Goal: Contribute content

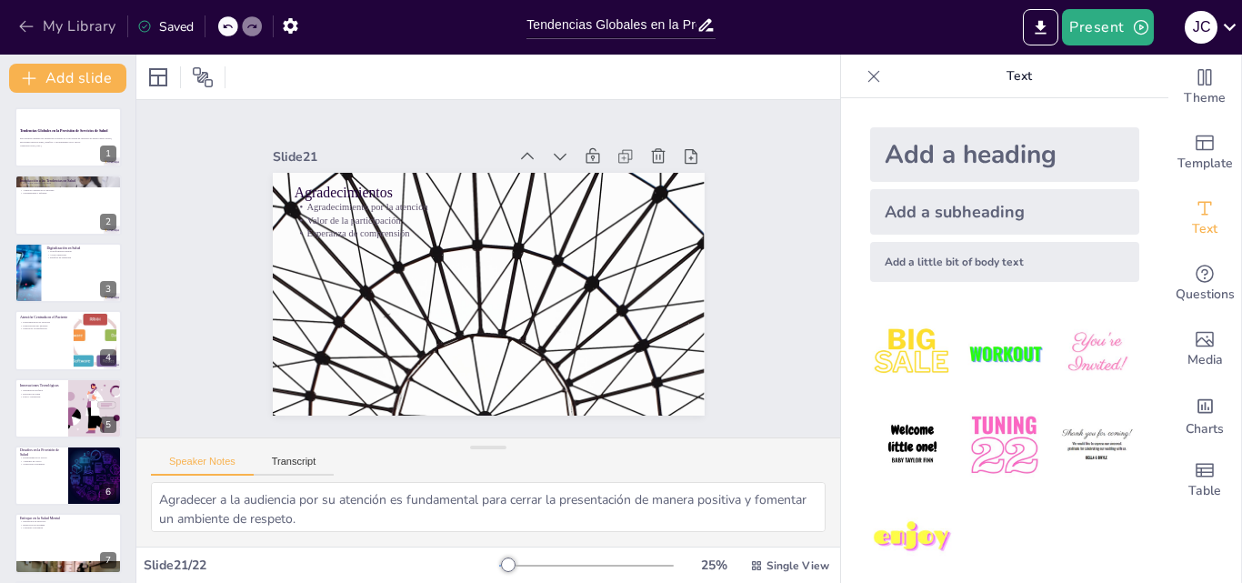
scroll to position [1019, 0]
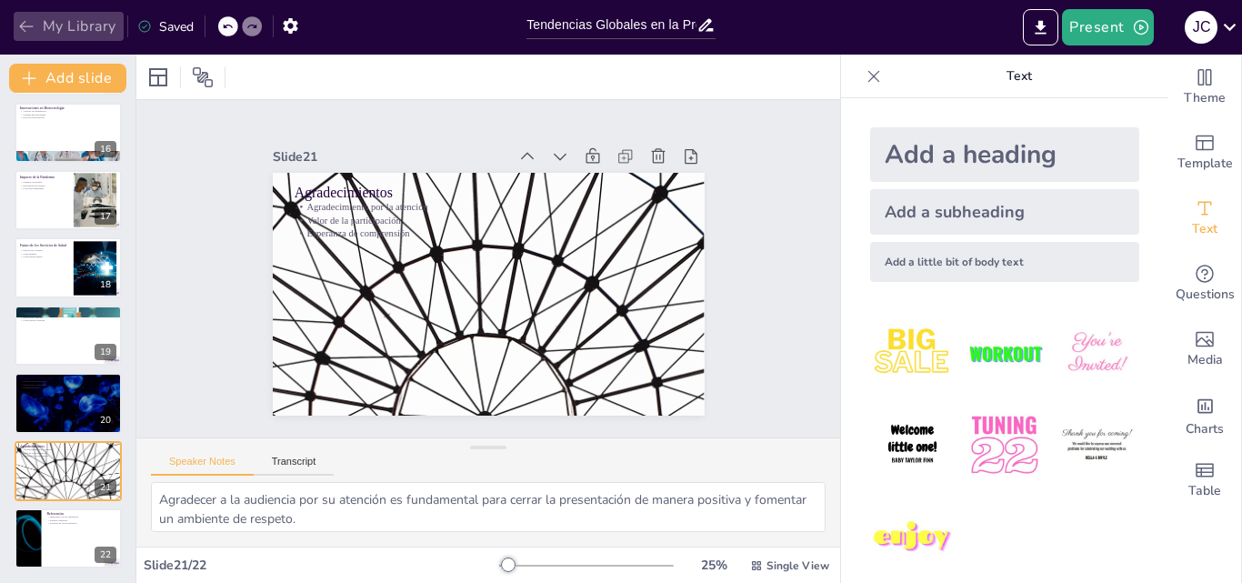
click at [83, 26] on button "My Library" at bounding box center [69, 26] width 110 height 29
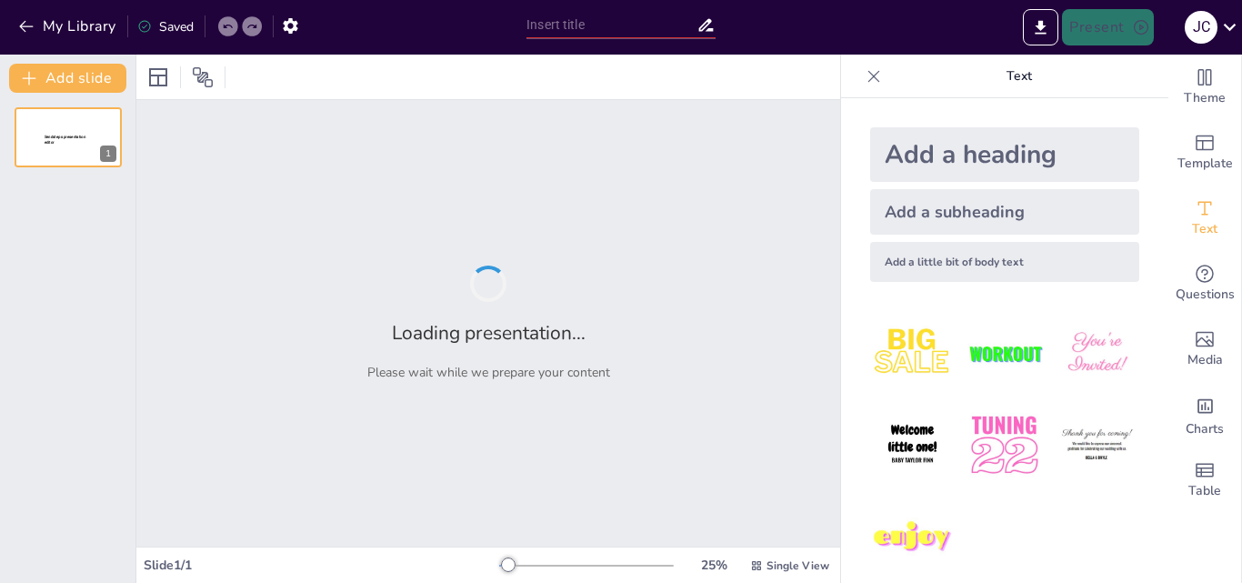
type input "Estrategias Efectivas en la Gerencia de Salud"
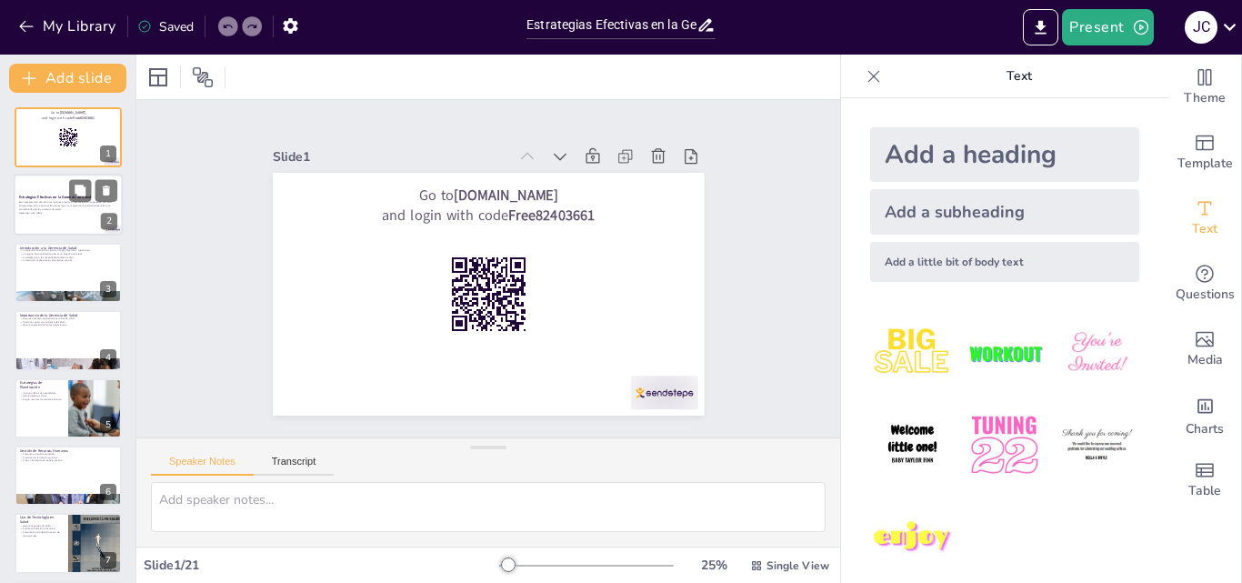
click at [64, 201] on p "Esta presentación abordará las mejores prácticas y estrategias en la gerencia d…" at bounding box center [68, 206] width 98 height 10
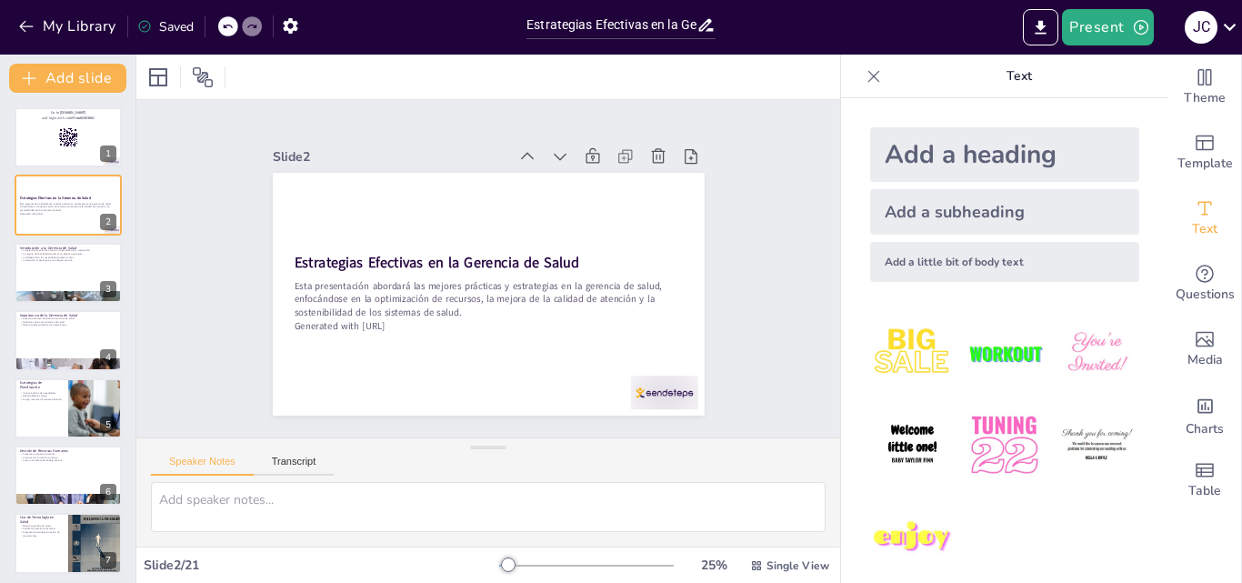
click at [865, 76] on icon at bounding box center [874, 76] width 18 height 18
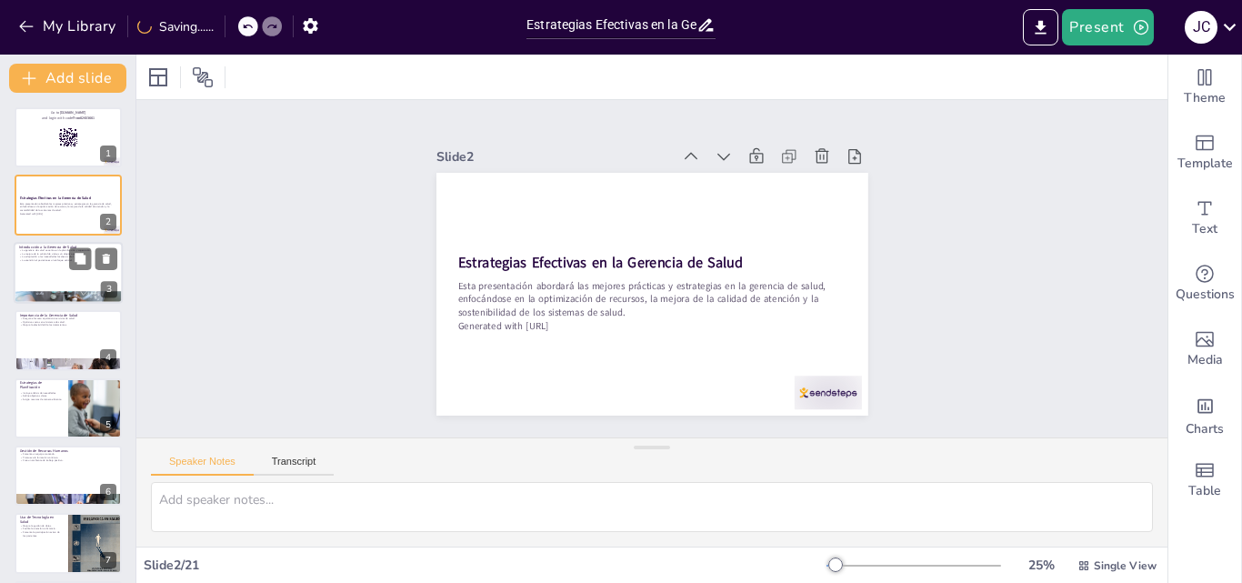
checkbox input "true"
click at [80, 269] on button at bounding box center [80, 258] width 22 height 22
type textarea "La planificación es un componente crucial en la gerencia de salud, ya que permi…"
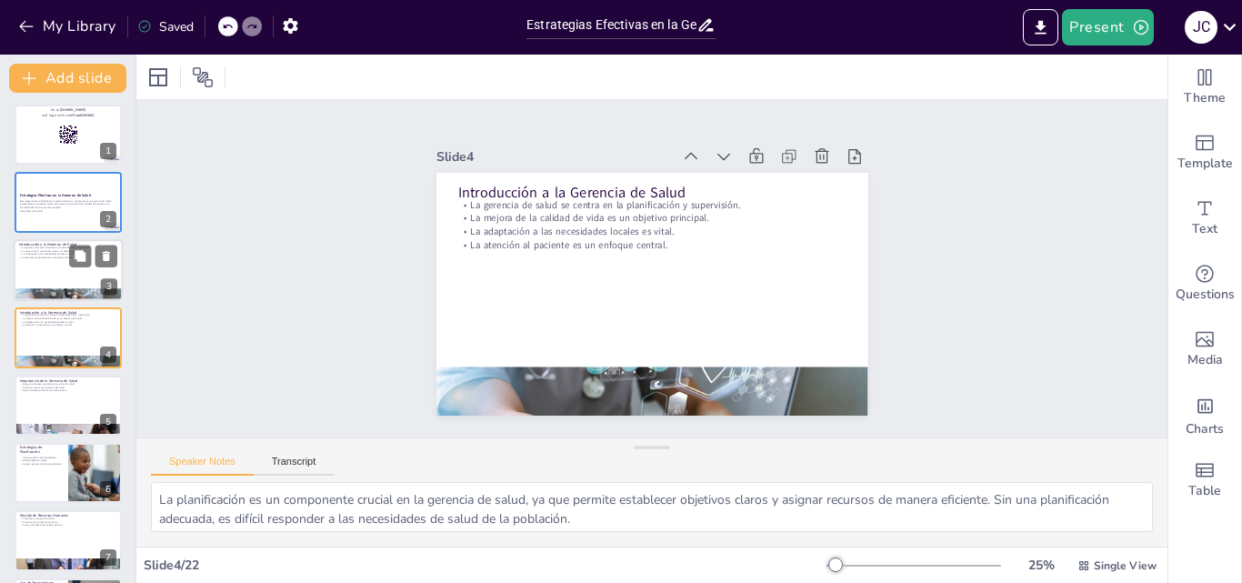
click at [43, 283] on div at bounding box center [68, 270] width 109 height 62
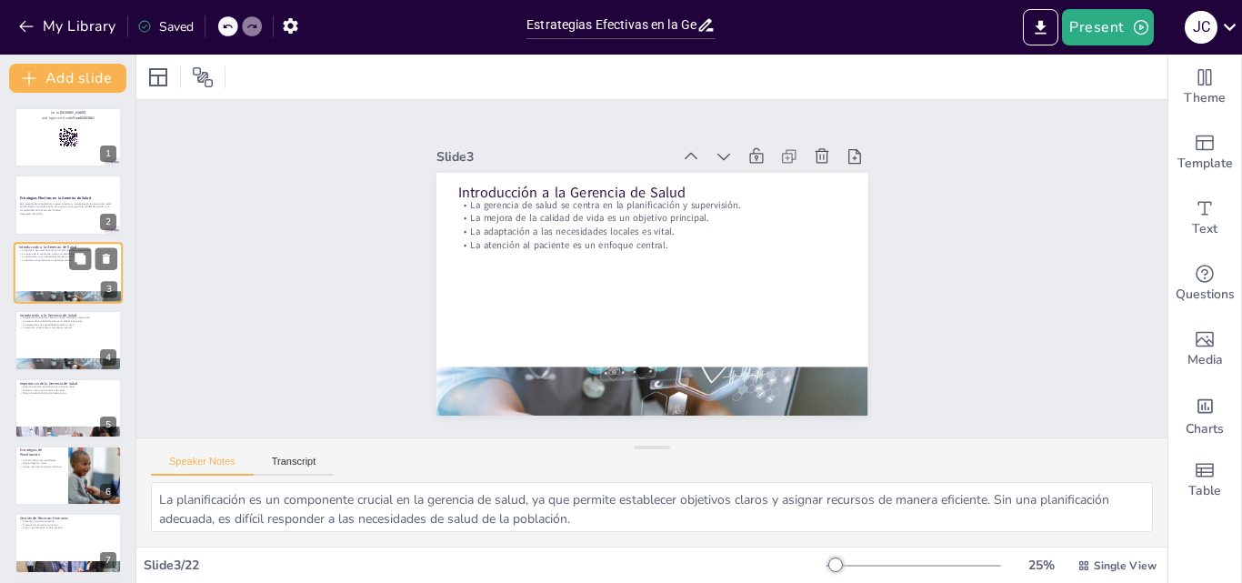
click at [43, 283] on div at bounding box center [68, 273] width 109 height 62
checkbox input "true"
click at [29, 225] on div at bounding box center [68, 206] width 109 height 62
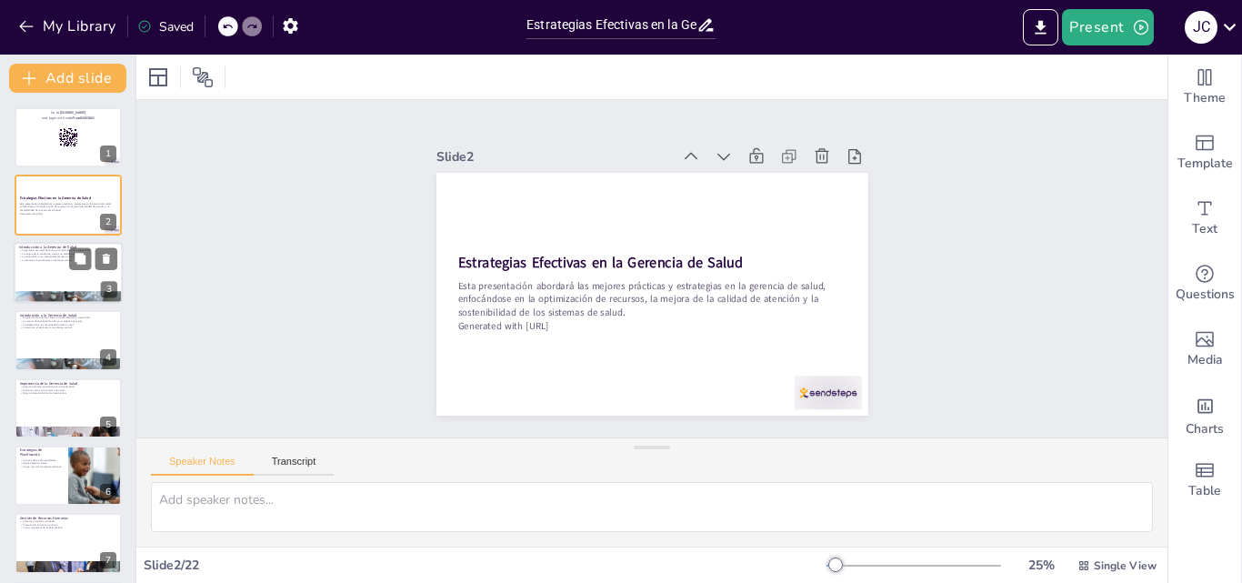
checkbox input "true"
click at [43, 282] on div at bounding box center [68, 273] width 109 height 62
type textarea "La planificación es un componente crucial en la gerencia de salud, ya que permi…"
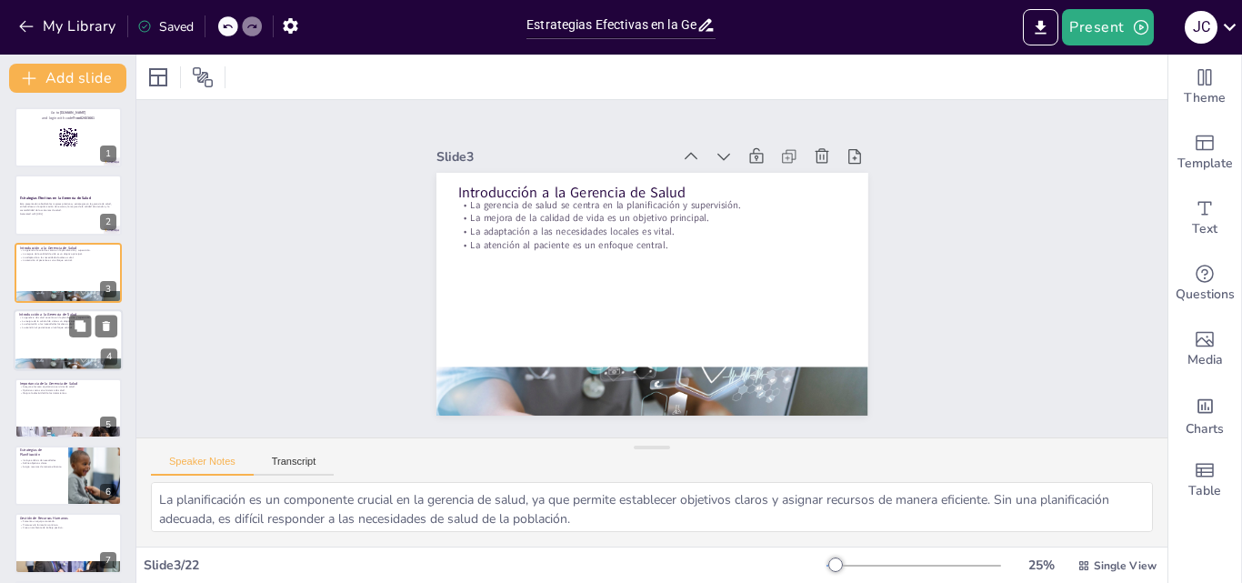
click at [57, 341] on div at bounding box center [68, 340] width 109 height 62
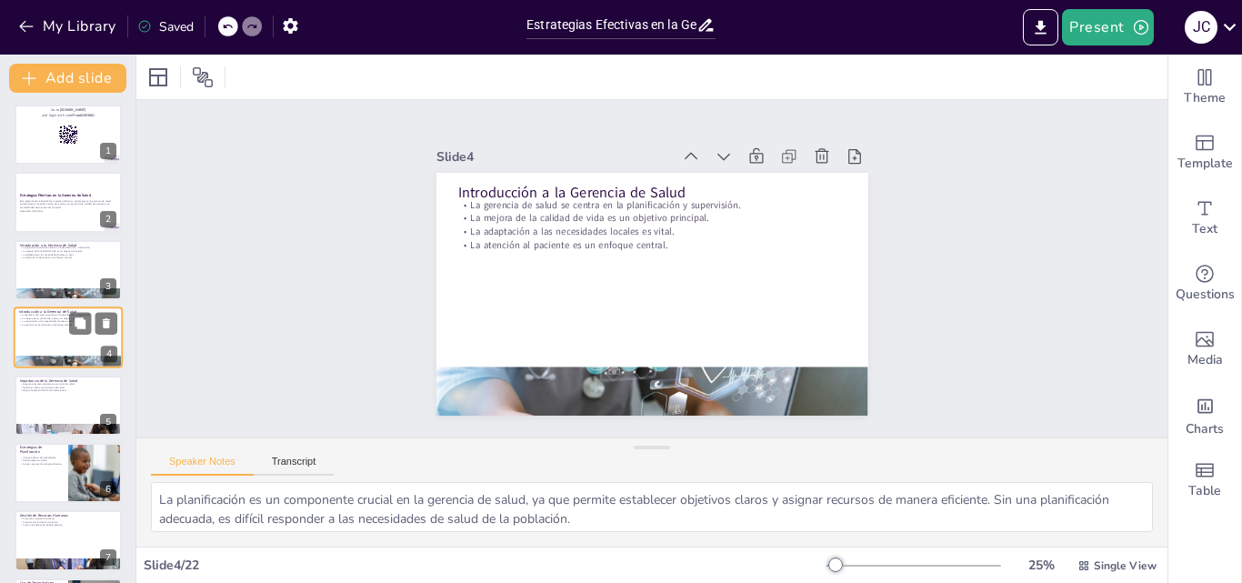
click at [57, 341] on div at bounding box center [68, 337] width 109 height 62
click at [53, 263] on div at bounding box center [68, 270] width 109 height 62
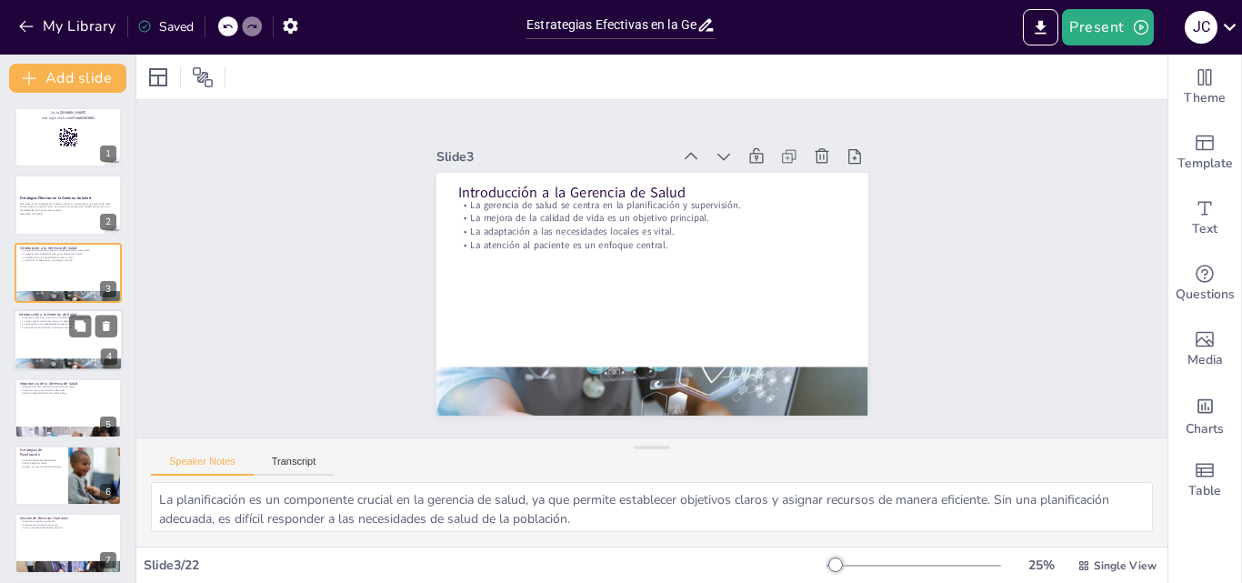
click at [63, 335] on div at bounding box center [68, 340] width 109 height 62
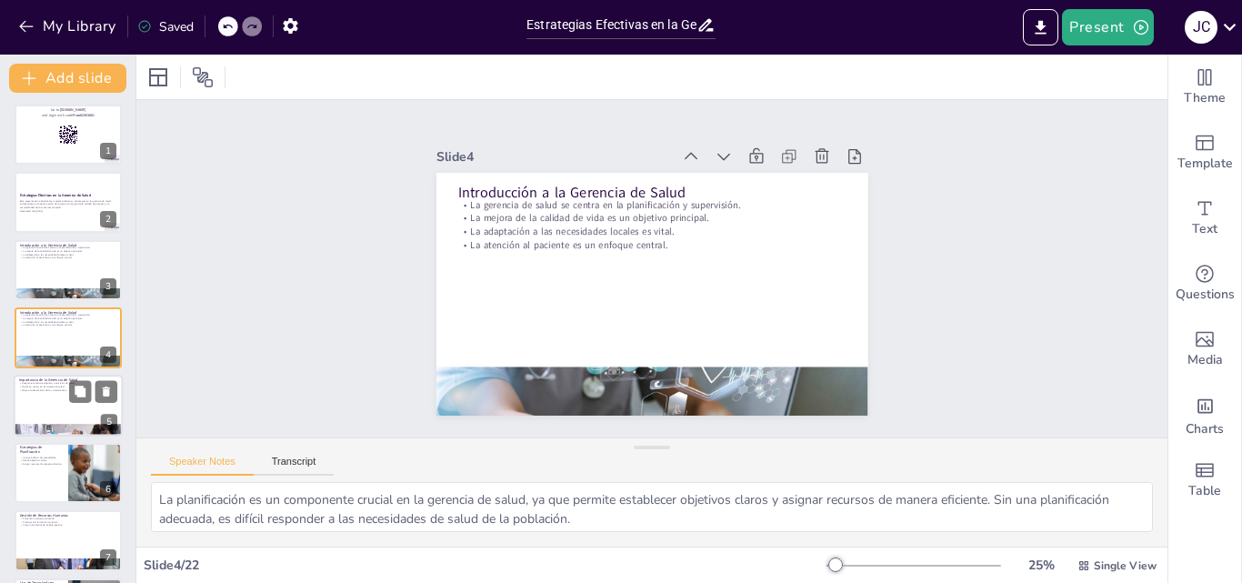
checkbox input "true"
click at [46, 401] on div at bounding box center [68, 406] width 109 height 62
type textarea "La equidad en el acceso a servicios de salud es un principio fundamental que de…"
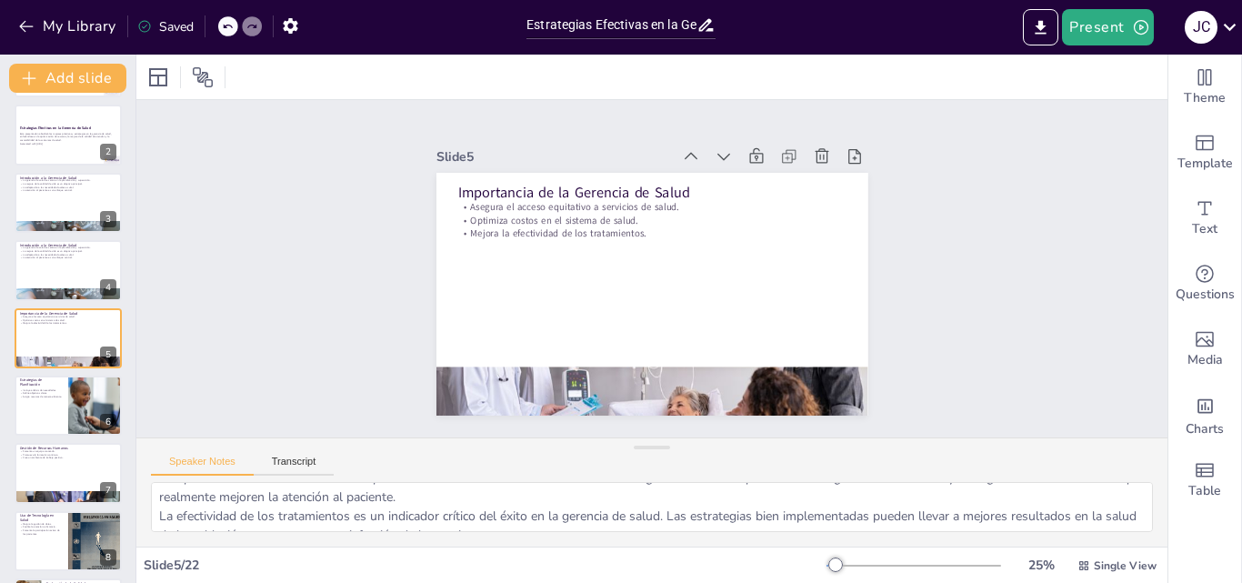
scroll to position [81, 0]
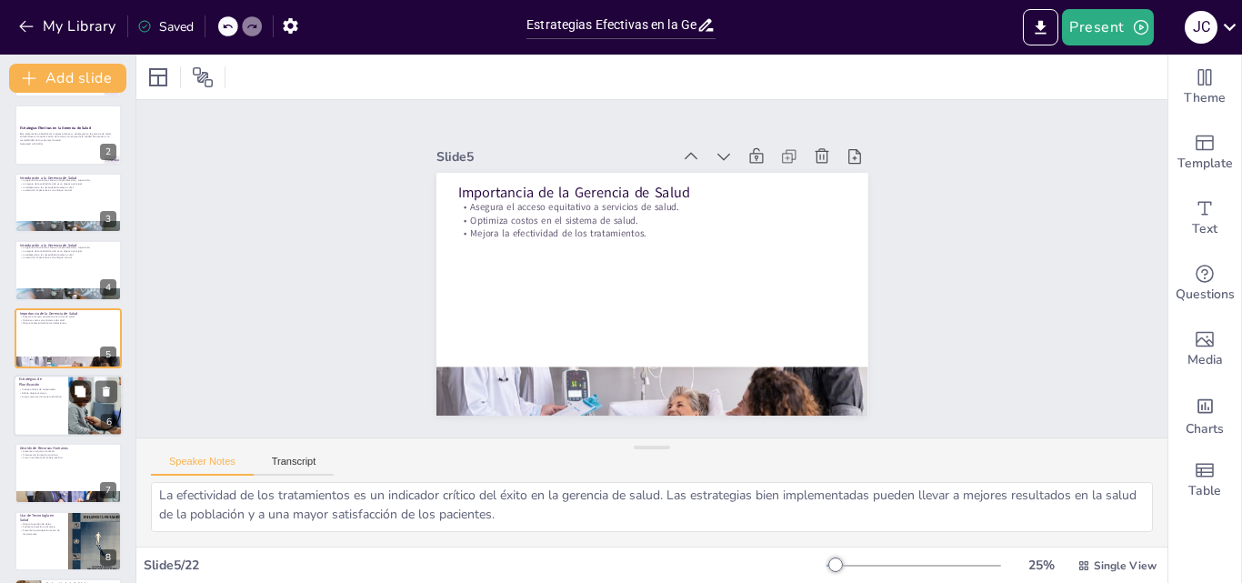
checkbox input "true"
click at [50, 418] on div at bounding box center [68, 406] width 109 height 62
type textarea "El análisis de necesidades es el primer paso en la planificación estratégica. P…"
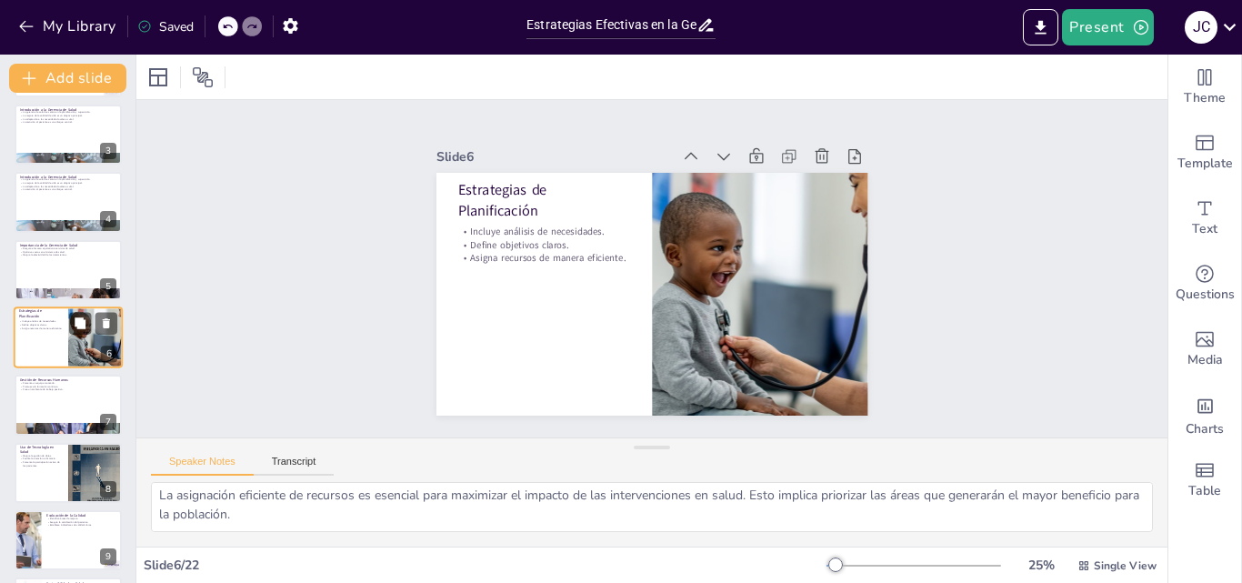
scroll to position [411, 0]
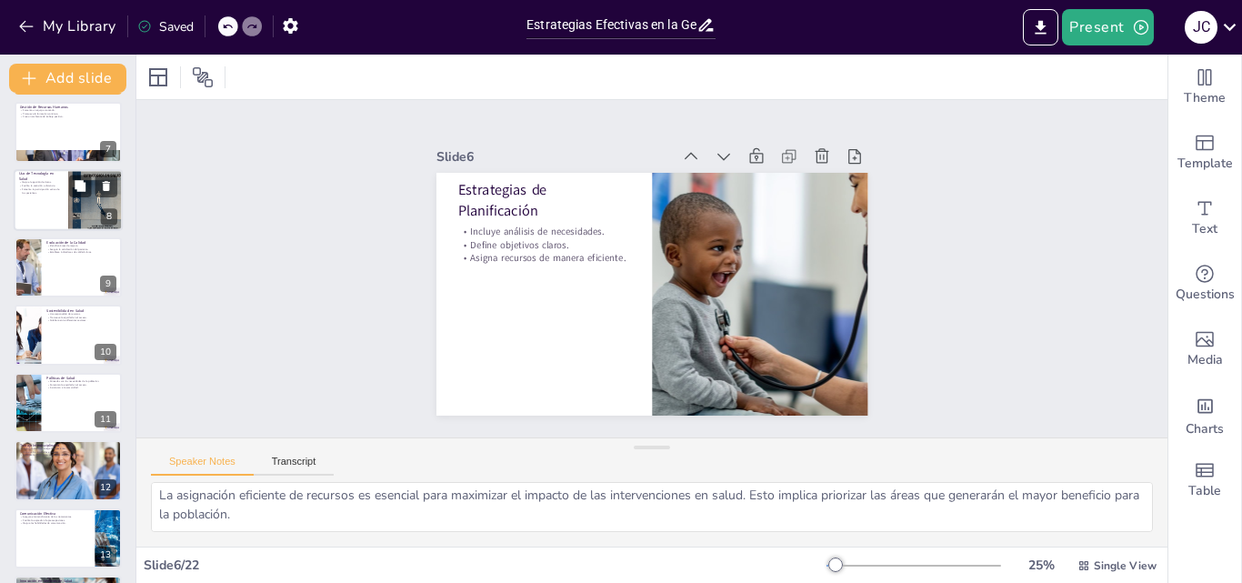
checkbox input "true"
click at [27, 212] on div at bounding box center [68, 200] width 109 height 62
type textarea "La gestión de datos es un aspecto crítico en la gerencia de salud. Las TIC perm…"
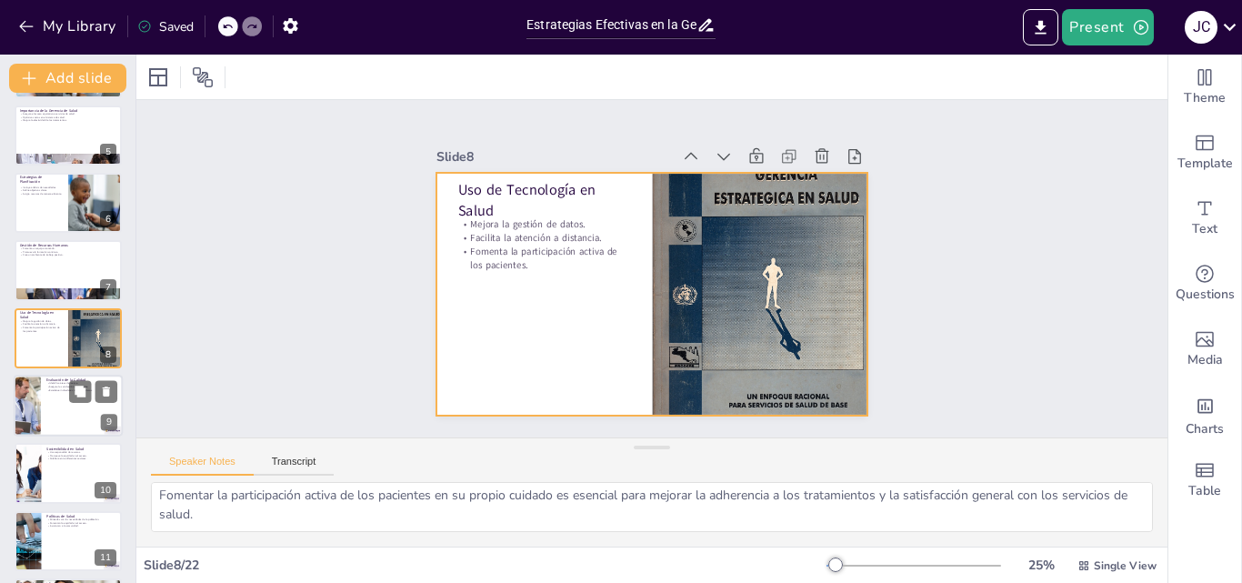
checkbox input "true"
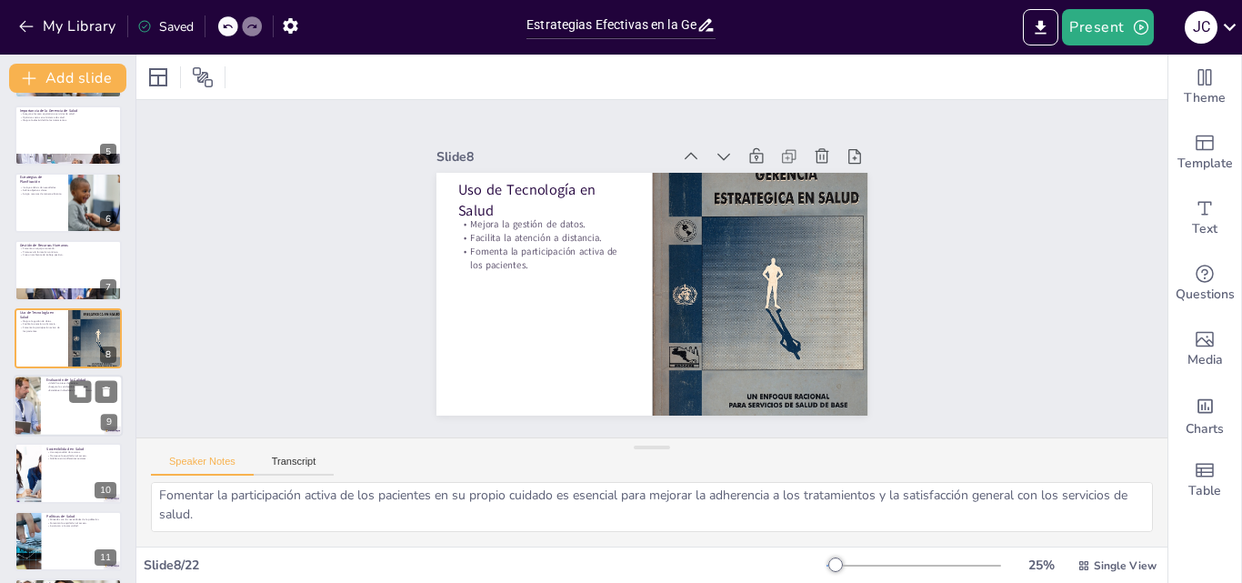
click at [66, 418] on div at bounding box center [68, 406] width 109 height 62
type textarea "Identificar áreas de mejora es esencial para asegurar que los servicios de salu…"
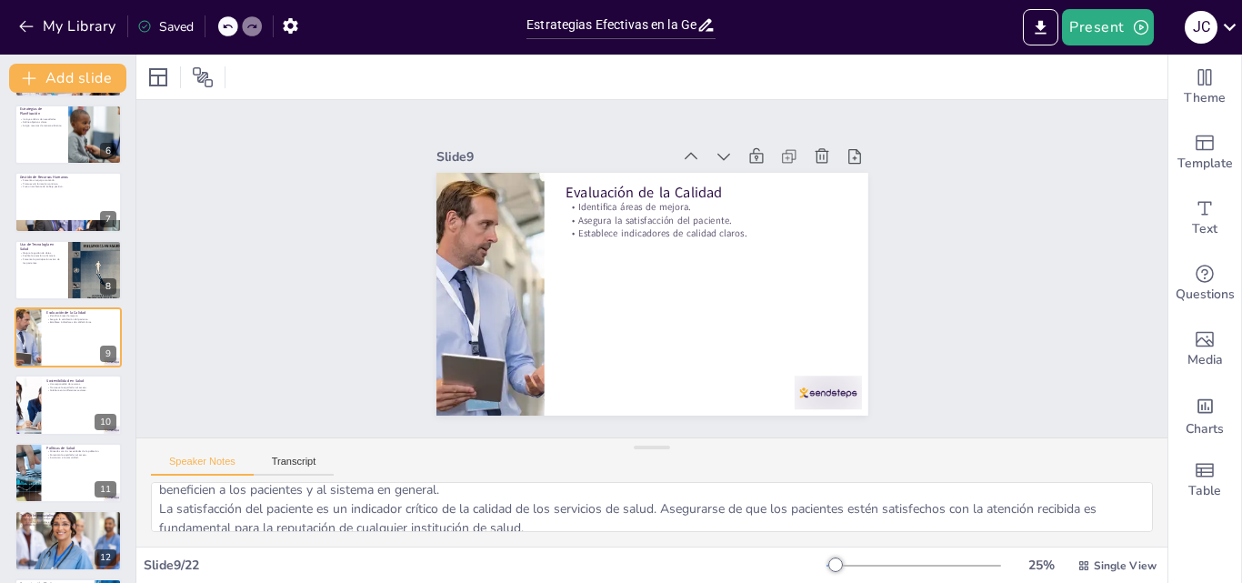
scroll to position [0, 0]
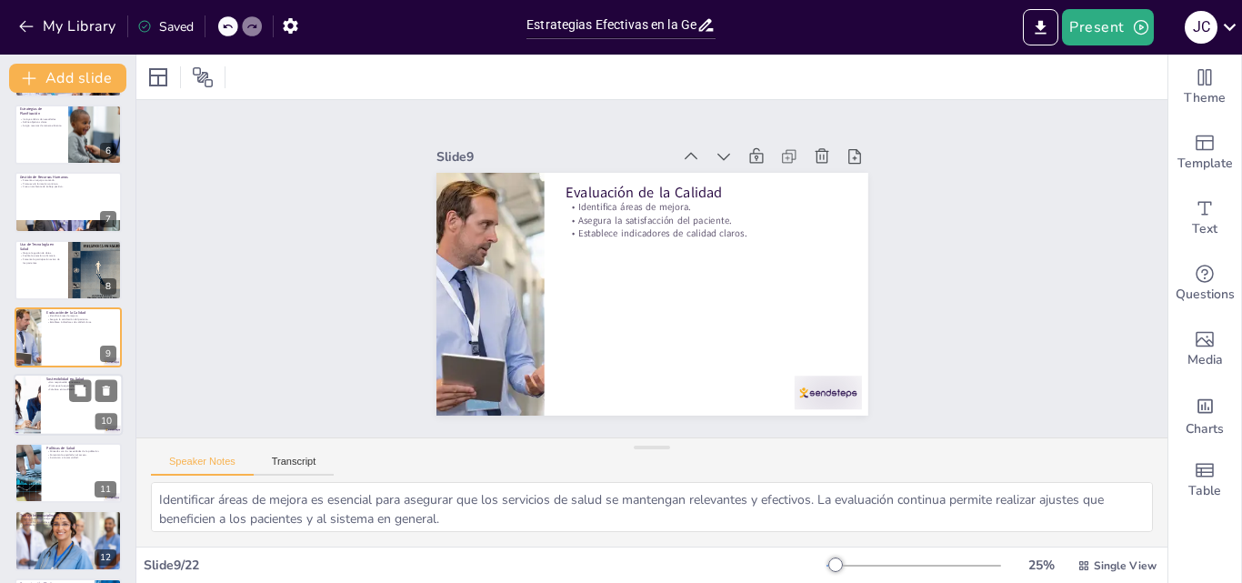
checkbox input "true"
click at [81, 415] on div at bounding box center [68, 406] width 109 height 62
type textarea "El uso responsable de recursos es fundamental para la sostenibilidad de cualqui…"
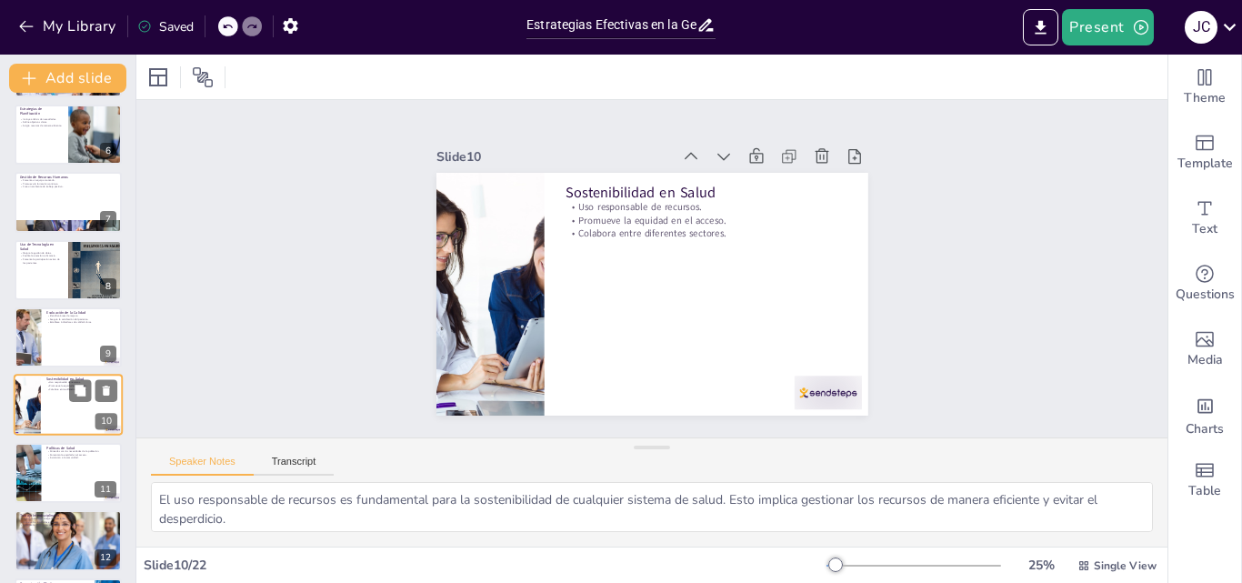
scroll to position [408, 0]
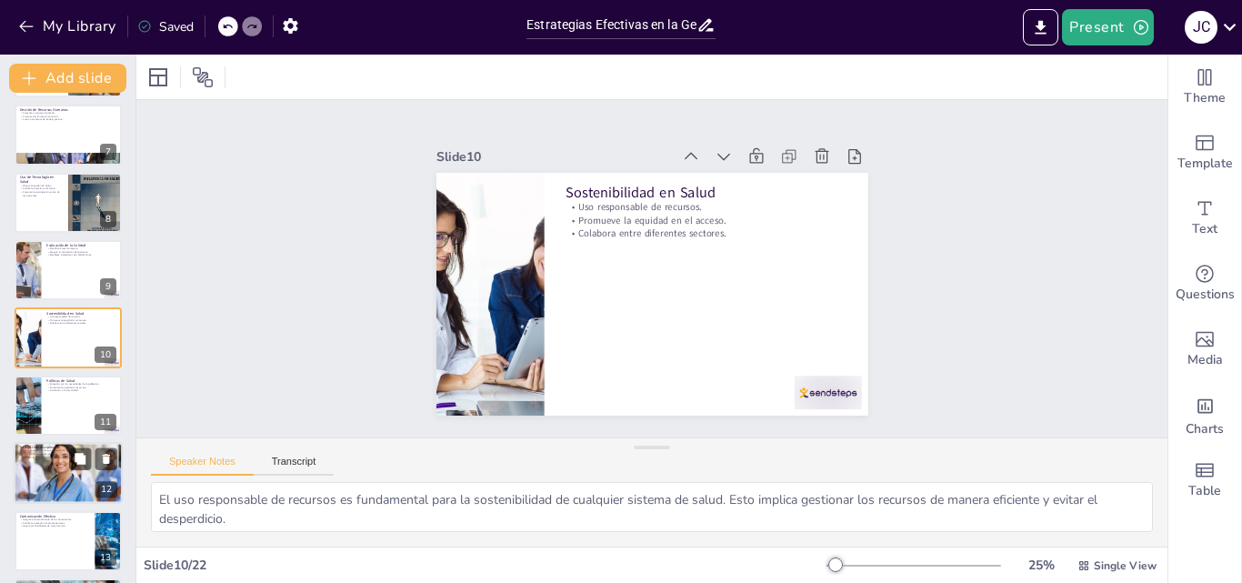
checkbox input "true"
click at [69, 482] on div at bounding box center [68, 472] width 109 height 73
type textarea "La atención integral del paciente es fundamental para abordar todas sus necesid…"
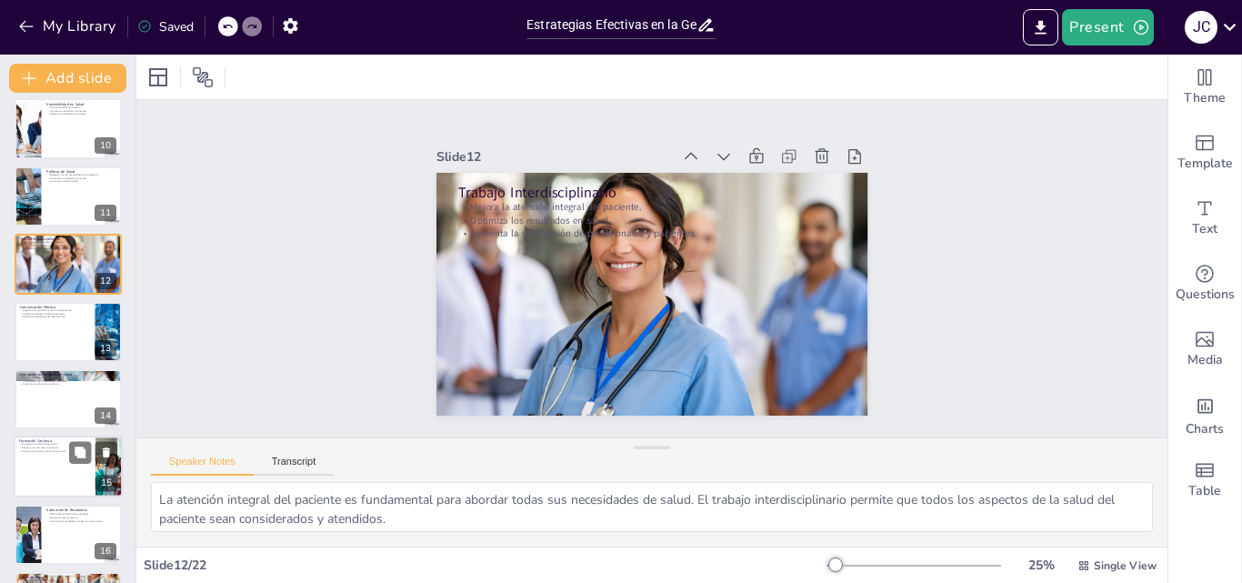
scroll to position [725, 0]
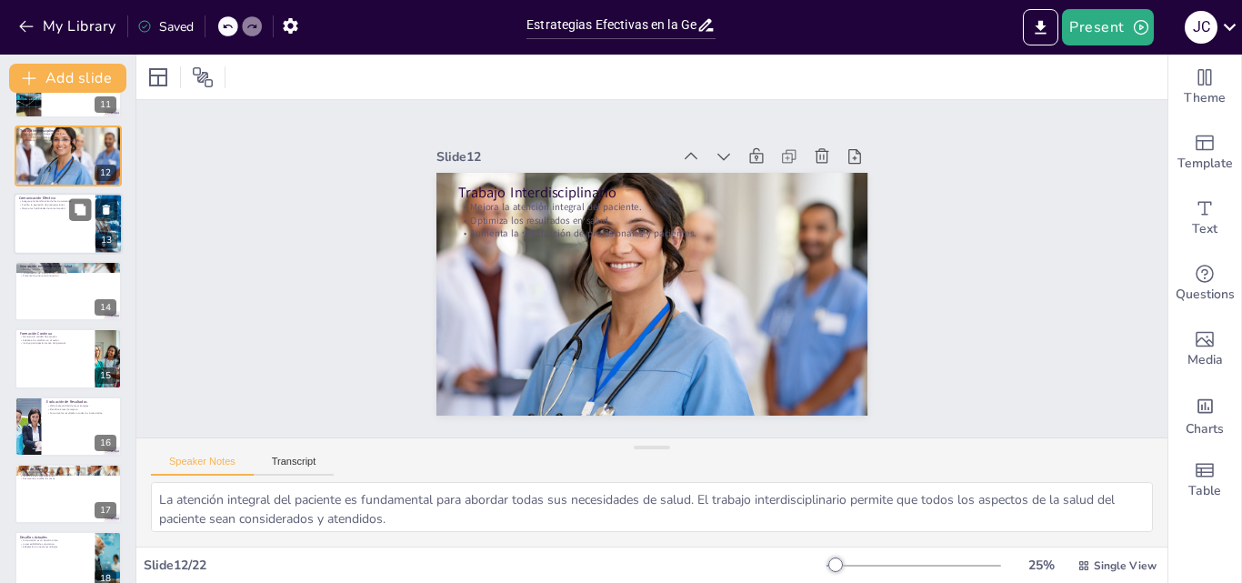
checkbox input "true"
click at [45, 238] on div at bounding box center [68, 224] width 109 height 62
type textarea "Asegurar que los pacientes entiendan sus tratamientos es fundamental para la ad…"
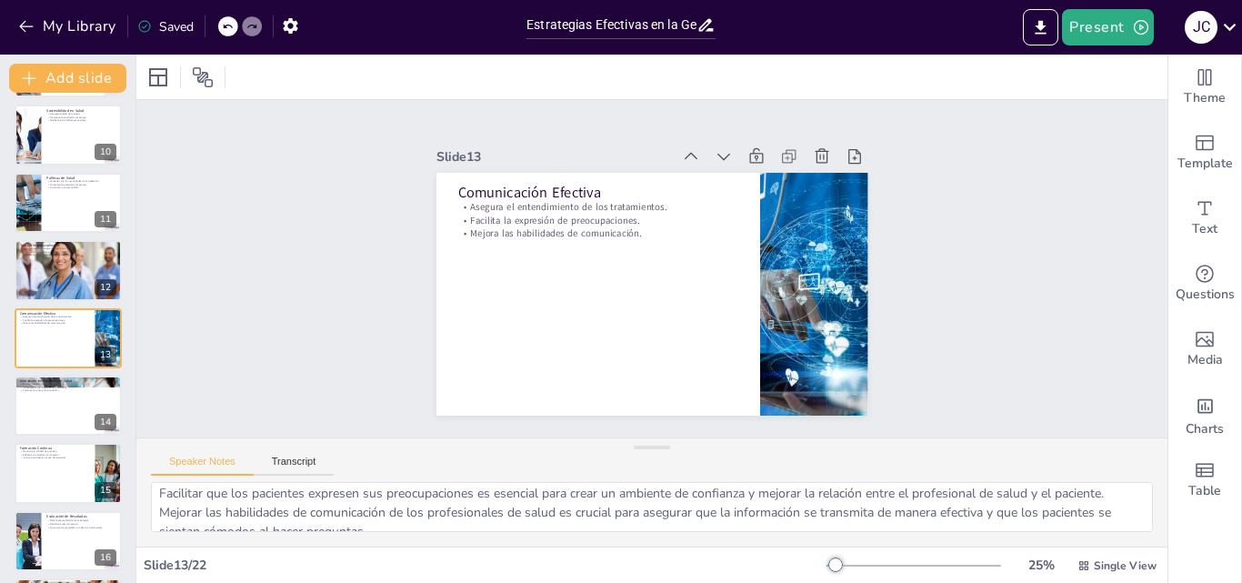
scroll to position [62, 0]
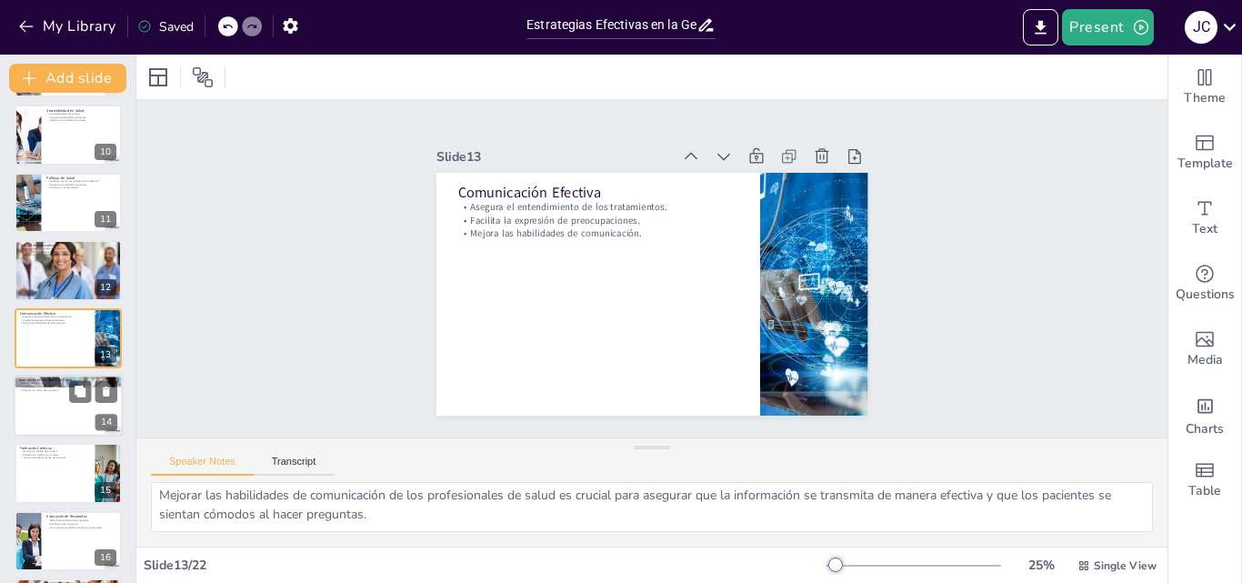
checkbox input "true"
click at [56, 429] on div at bounding box center [68, 406] width 109 height 62
type textarea "La implementación de nuevos modelos de atención es esencial para responder a la…"
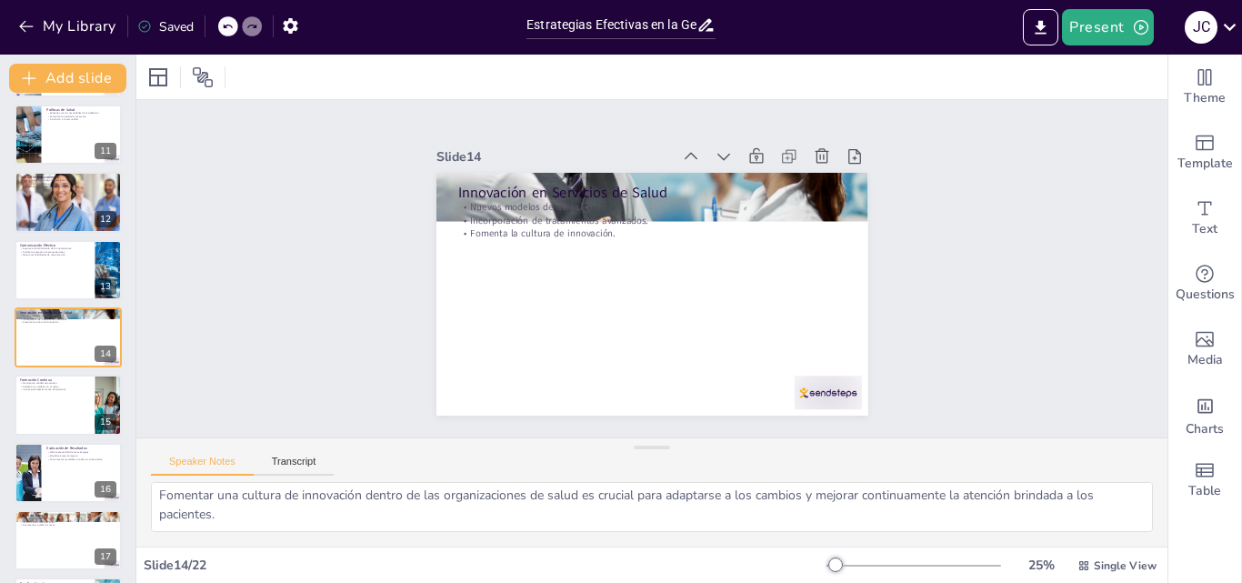
scroll to position [0, 0]
checkbox input "true"
click at [37, 423] on div at bounding box center [68, 406] width 109 height 62
type textarea "Mantener la calidad de atención es un objetivo constante en la gerencia de salu…"
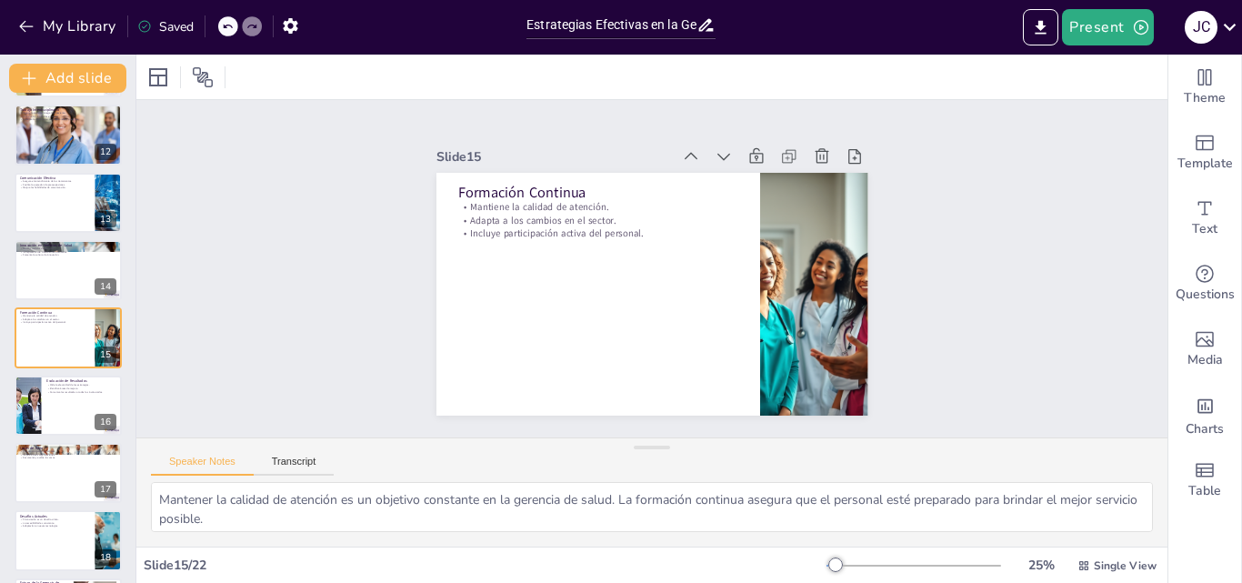
scroll to position [1019, 0]
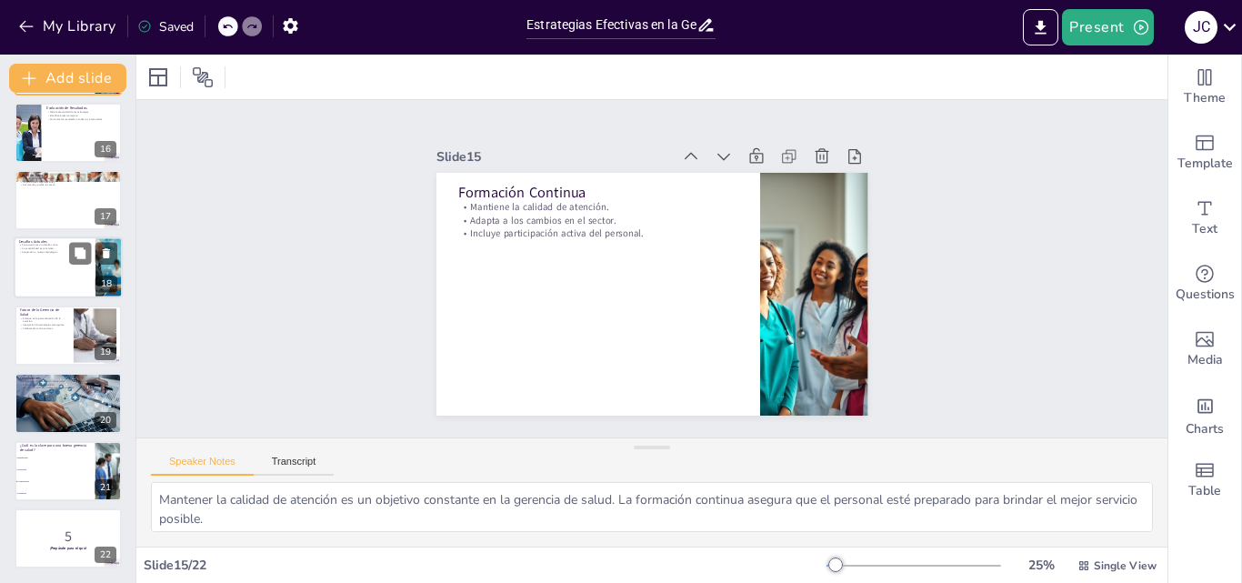
checkbox input "true"
click at [56, 284] on div at bounding box center [68, 267] width 107 height 60
type textarea "La financiación es uno de los mayores desafíos que enfrentan los sistemas de sa…"
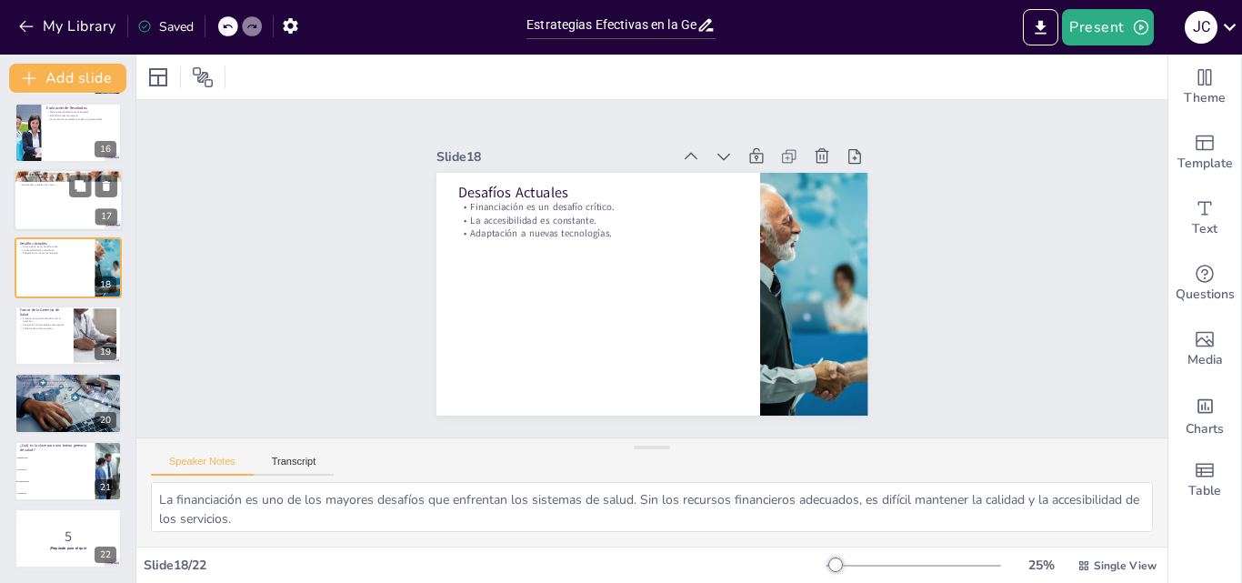
scroll to position [949, 0]
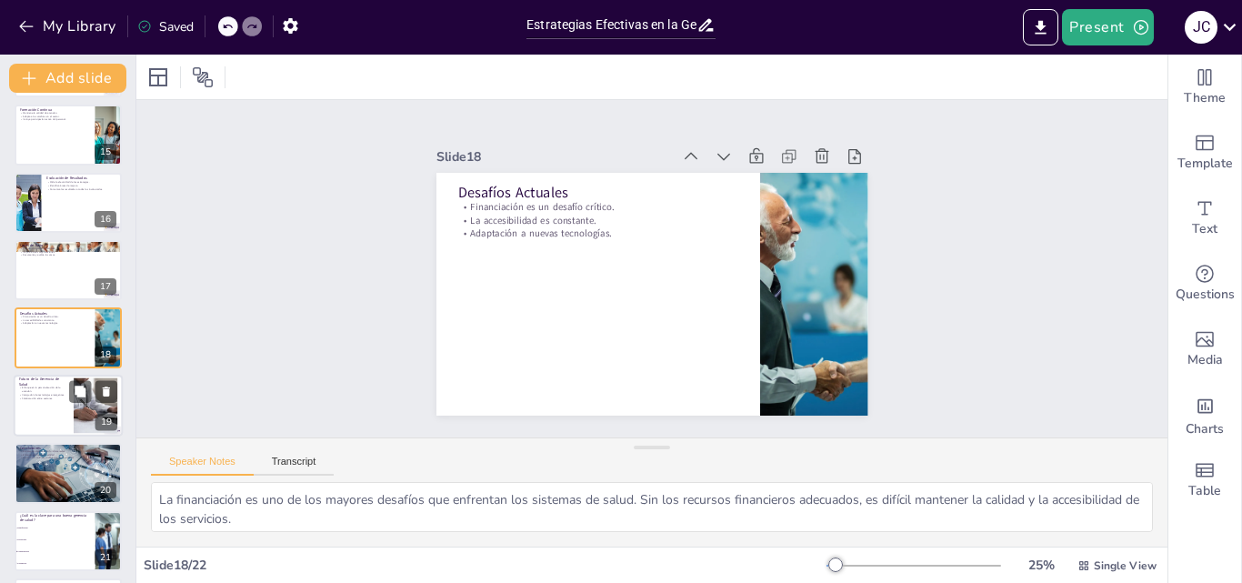
checkbox input "true"
click at [45, 410] on div at bounding box center [68, 406] width 109 height 62
type textarea "La personalización de la atención es un enfoque que se espera que gane relevanc…"
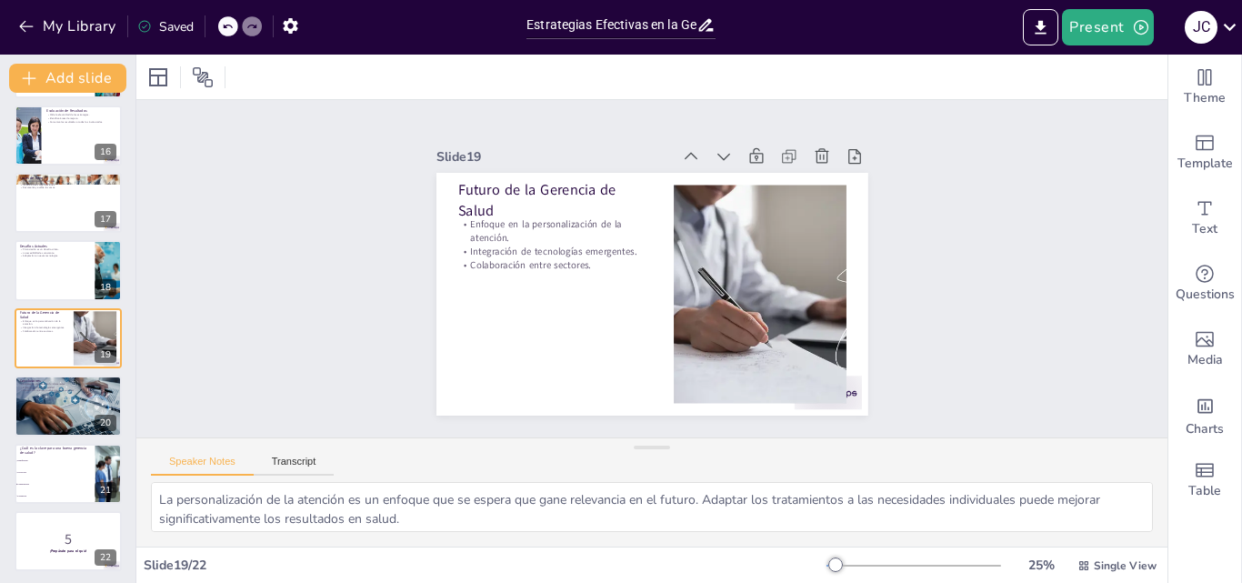
scroll to position [81, 0]
checkbox input "true"
click at [43, 422] on div at bounding box center [68, 406] width 109 height 68
type textarea "Implementar estrategias efectivas es crucial para mejorar la calidad de vida de…"
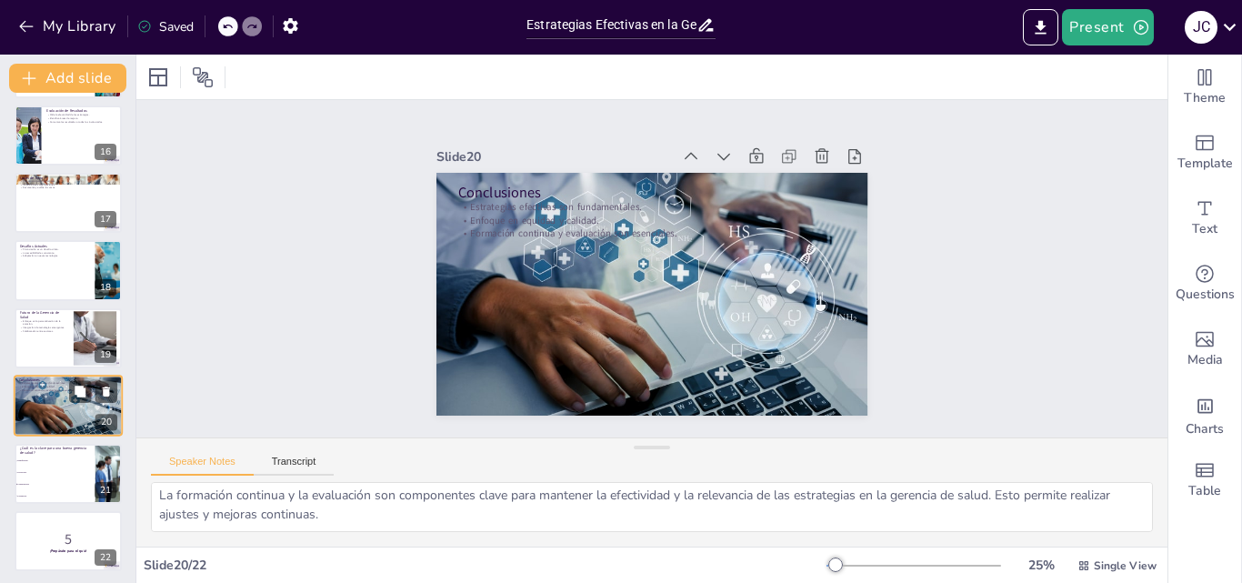
scroll to position [62, 0]
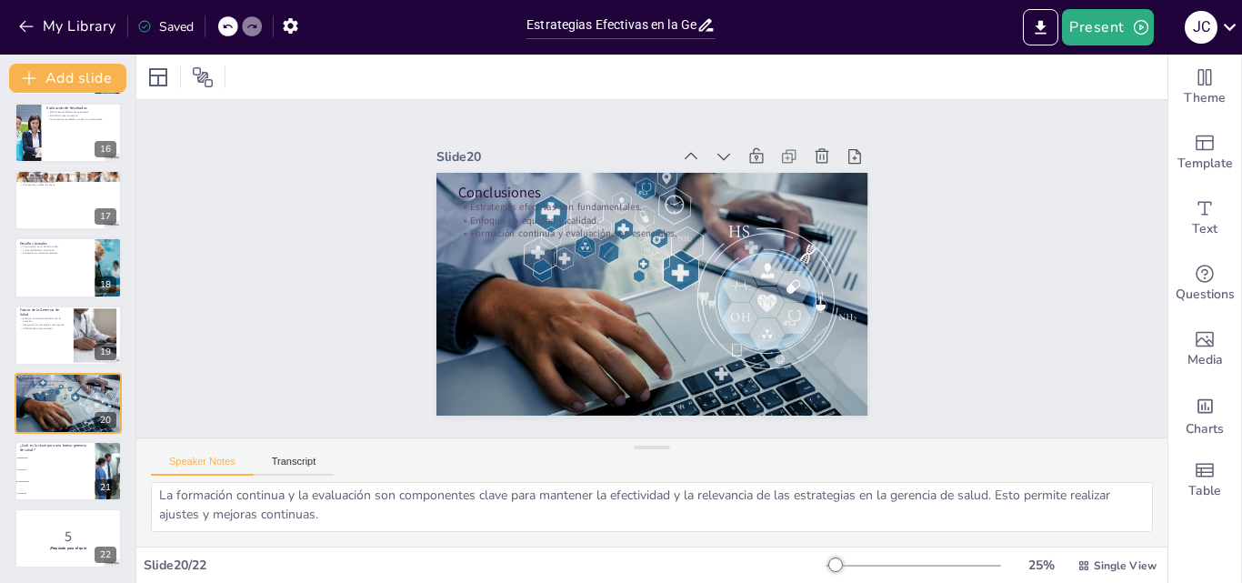
checkbox input "true"
